Goal: Check status: Check status

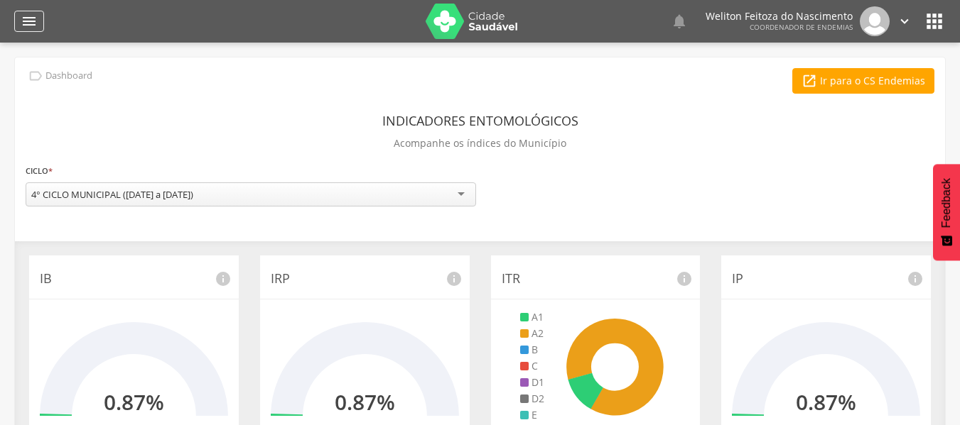
click at [28, 25] on icon "" at bounding box center [29, 21] width 17 height 17
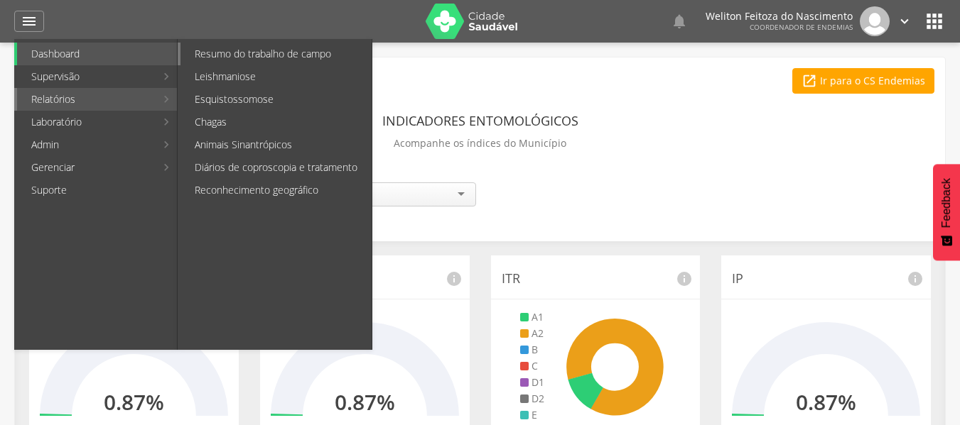
click at [285, 50] on link "Resumo do trabalho de campo" at bounding box center [275, 54] width 191 height 23
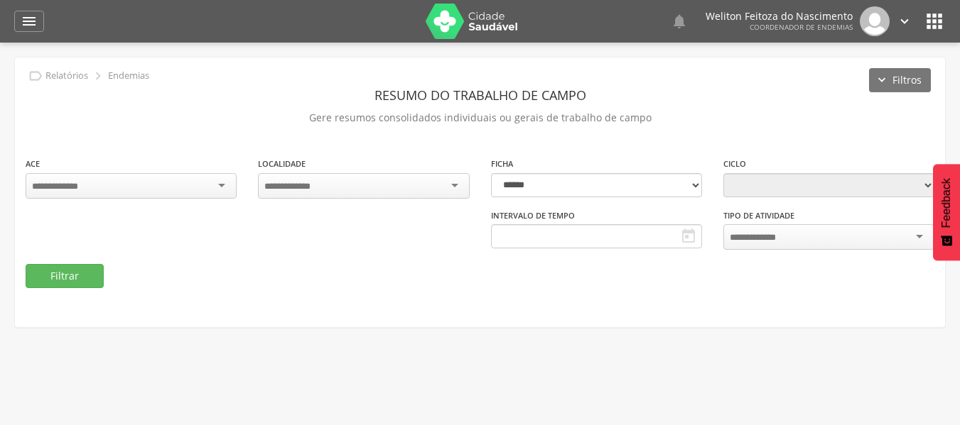
type input "**********"
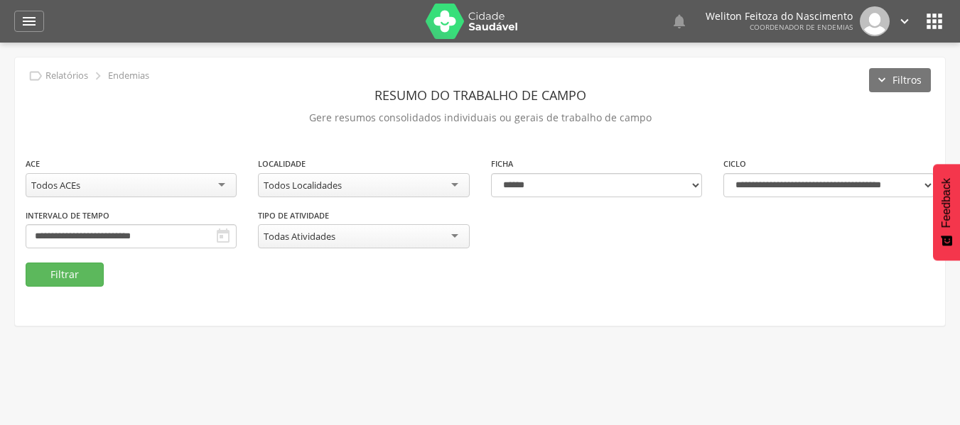
click at [456, 183] on div "Todos Localidades" at bounding box center [363, 185] width 211 height 24
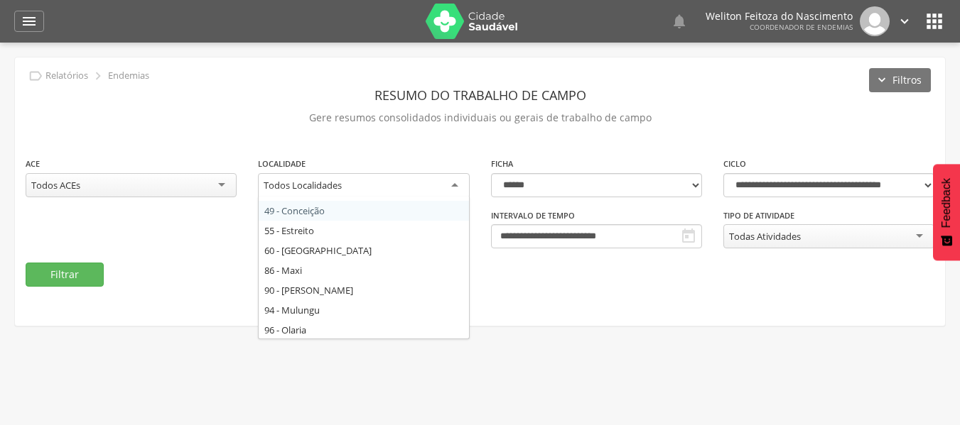
scroll to position [175, 0]
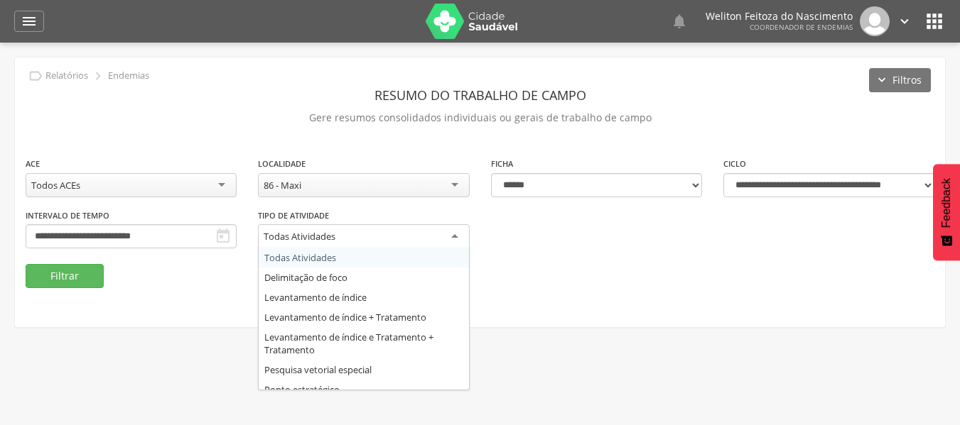
click at [454, 232] on div "Todas Atividades" at bounding box center [363, 237] width 211 height 26
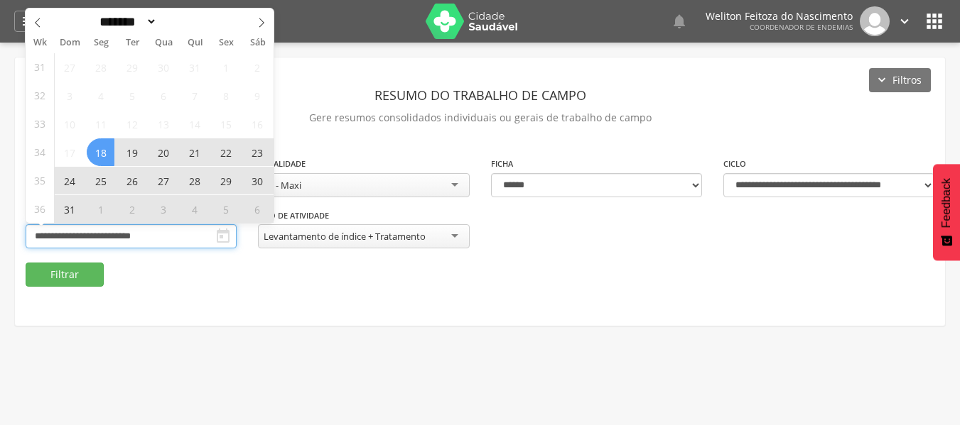
click at [178, 242] on input "**********" at bounding box center [131, 236] width 211 height 24
click at [258, 24] on icon at bounding box center [261, 23] width 10 height 10
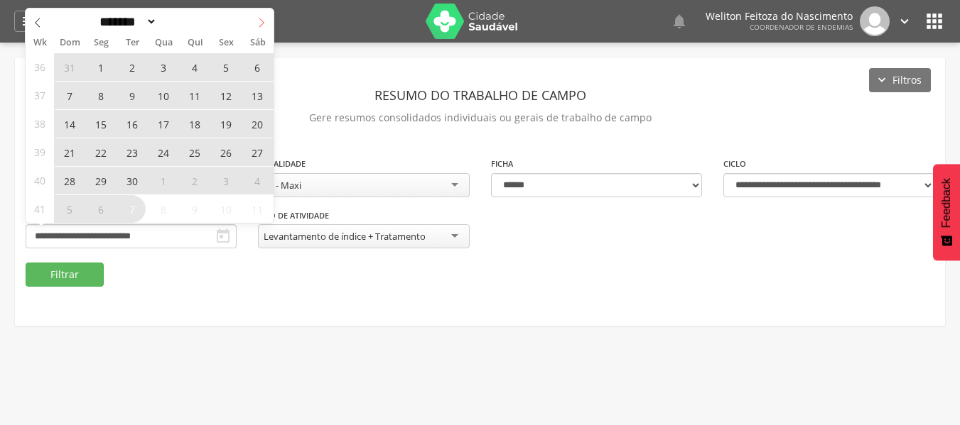
click at [256, 26] on span at bounding box center [261, 21] width 24 height 24
select select "*"
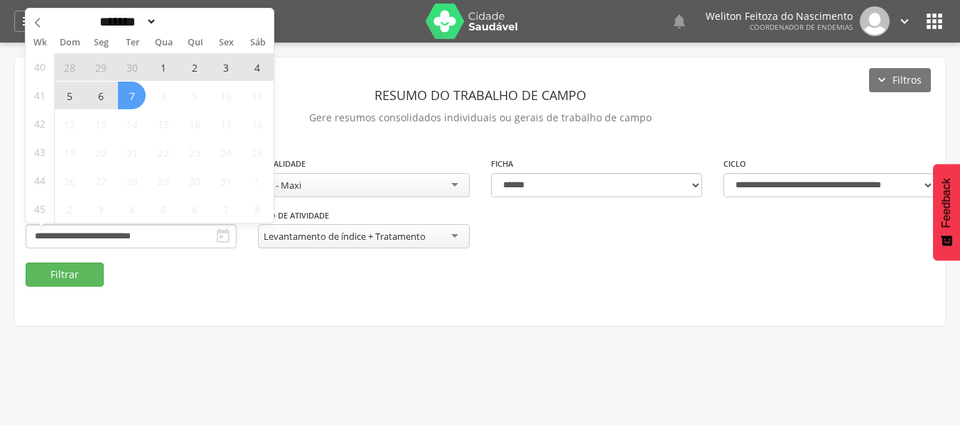
click at [133, 98] on span "7" at bounding box center [132, 96] width 28 height 28
type input "**********"
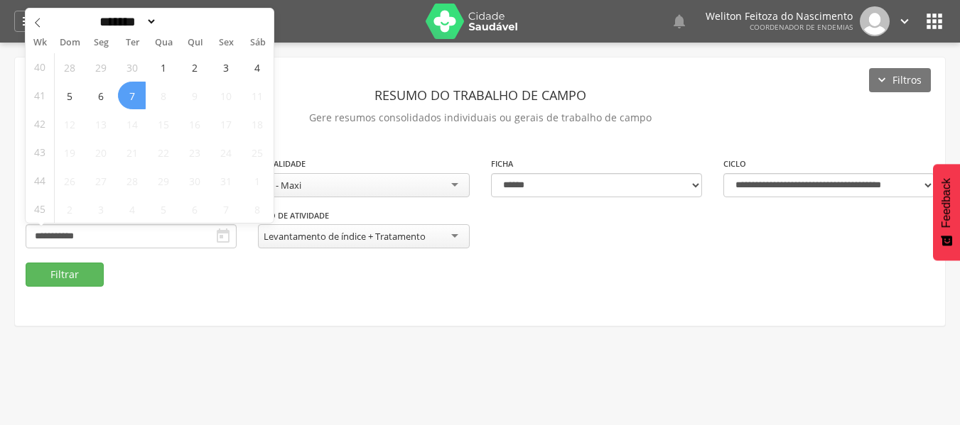
click at [133, 98] on span "7" at bounding box center [132, 96] width 28 height 28
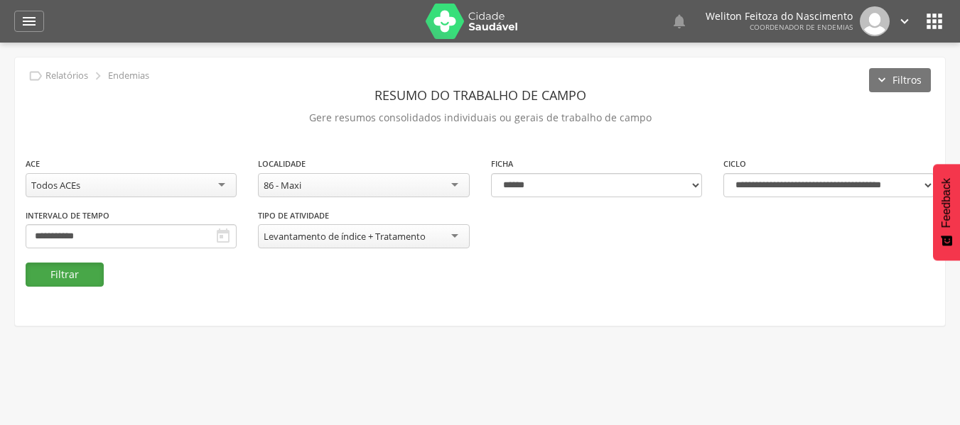
click at [64, 269] on button "Filtrar" at bounding box center [65, 275] width 78 height 24
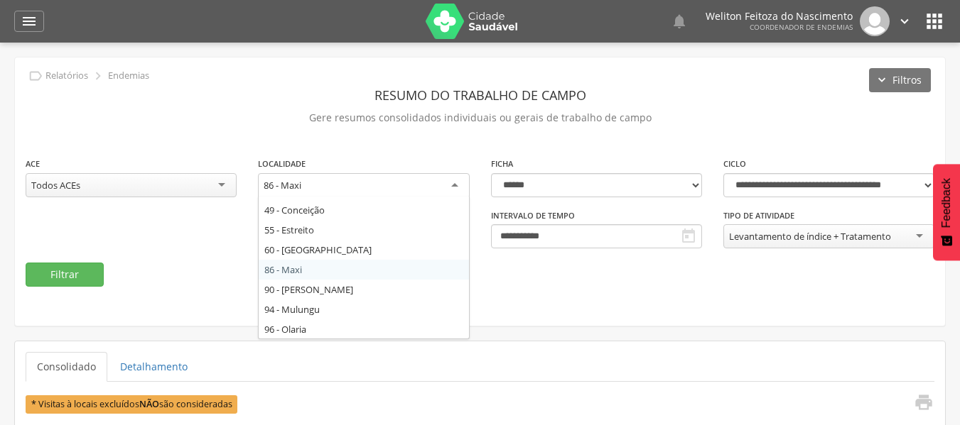
click at [456, 184] on div "86 - Maxi" at bounding box center [363, 186] width 211 height 26
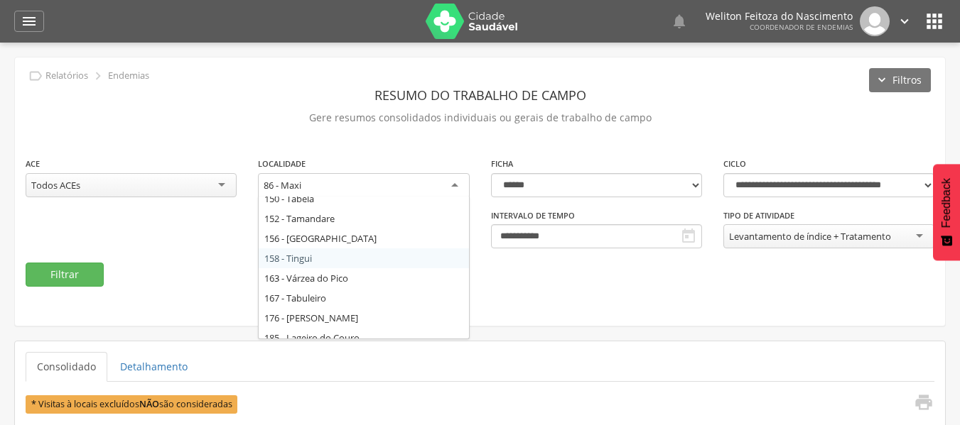
scroll to position [494, 0]
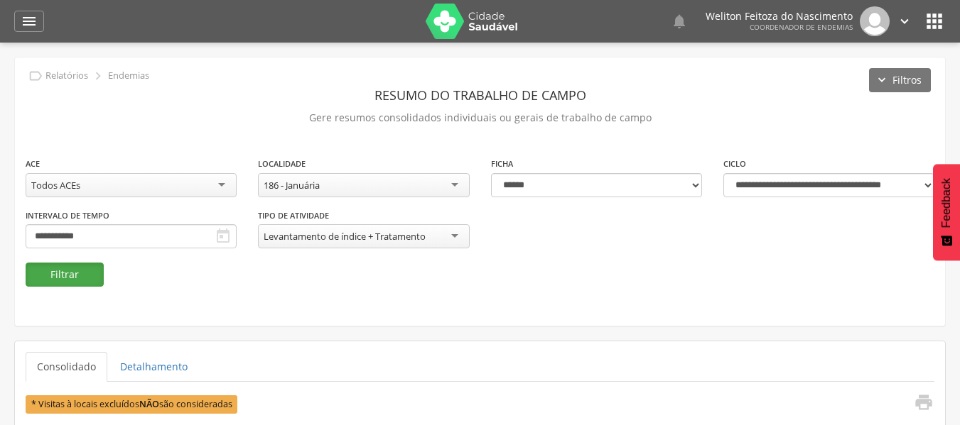
click at [84, 268] on button "Filtrar" at bounding box center [65, 275] width 78 height 24
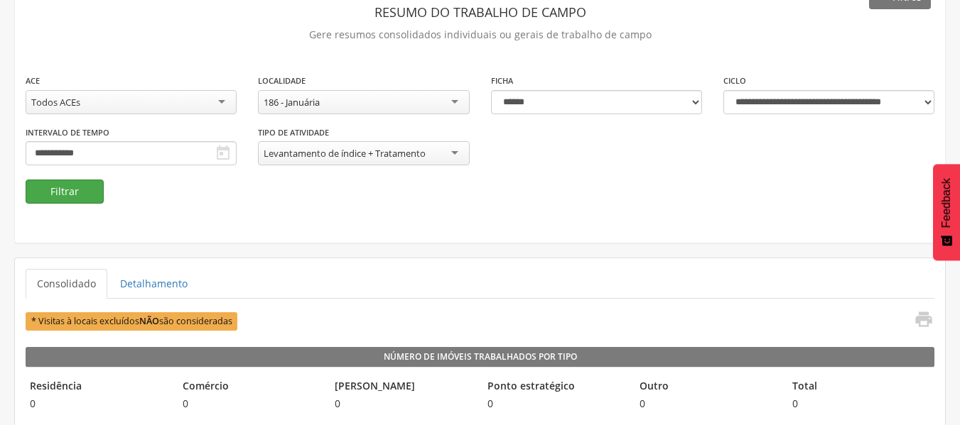
scroll to position [0, 0]
